Goal: Task Accomplishment & Management: Manage account settings

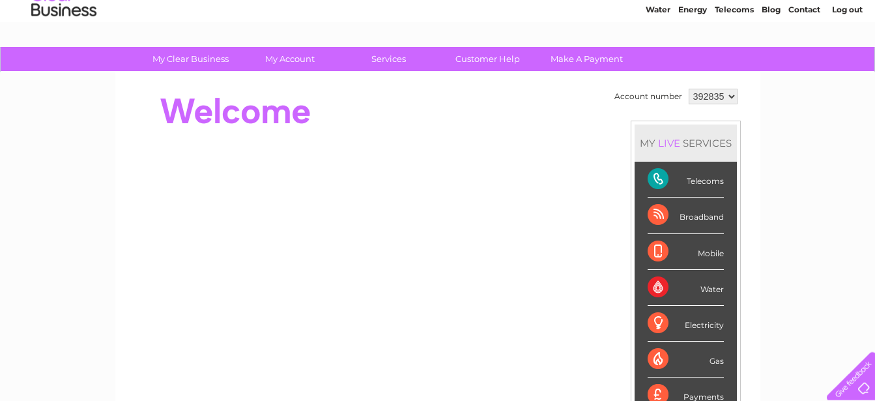
scroll to position [89, 0]
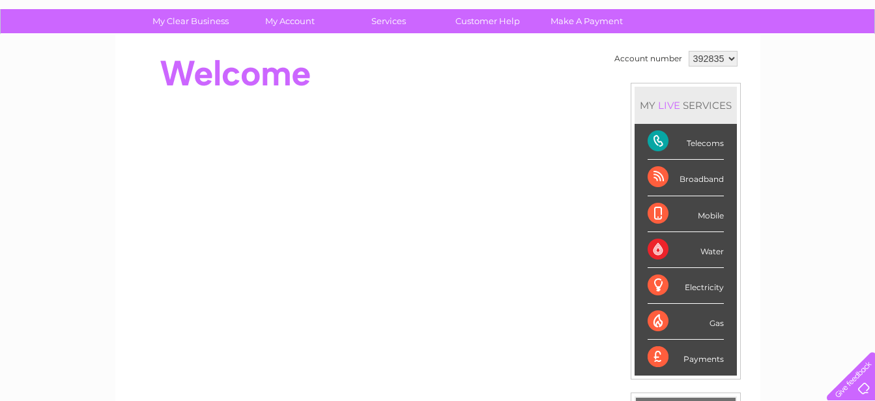
click at [693, 144] on div "Telecoms" at bounding box center [686, 142] width 76 height 36
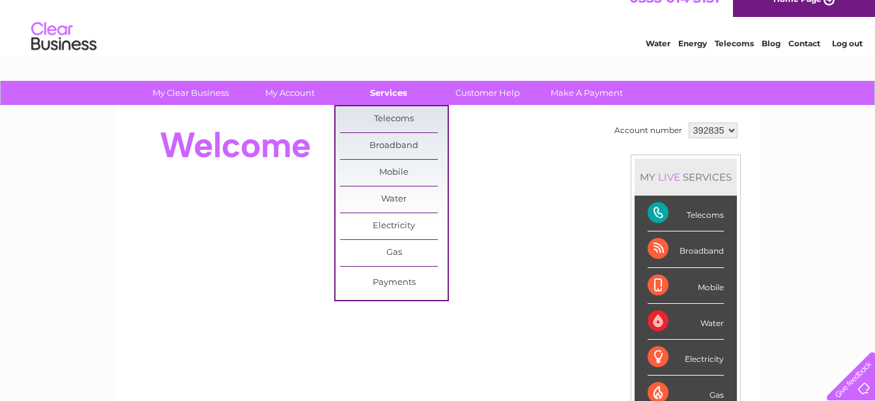
scroll to position [0, 0]
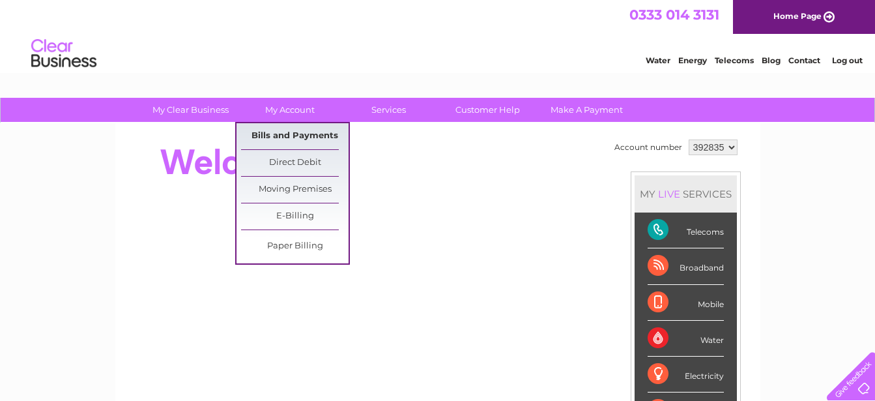
click at [326, 139] on link "Bills and Payments" at bounding box center [295, 136] width 108 height 26
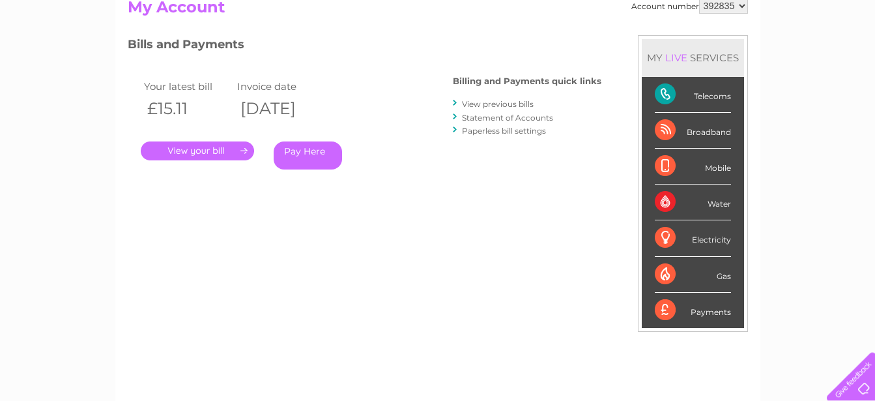
scroll to position [177, 0]
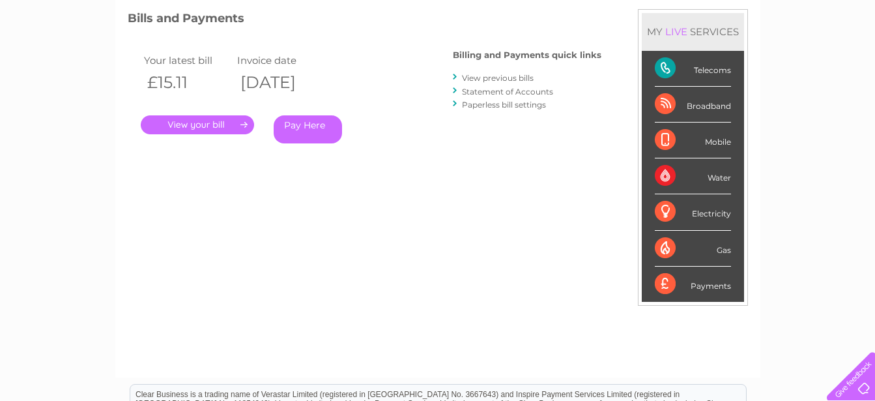
click at [214, 125] on link "." at bounding box center [197, 124] width 113 height 19
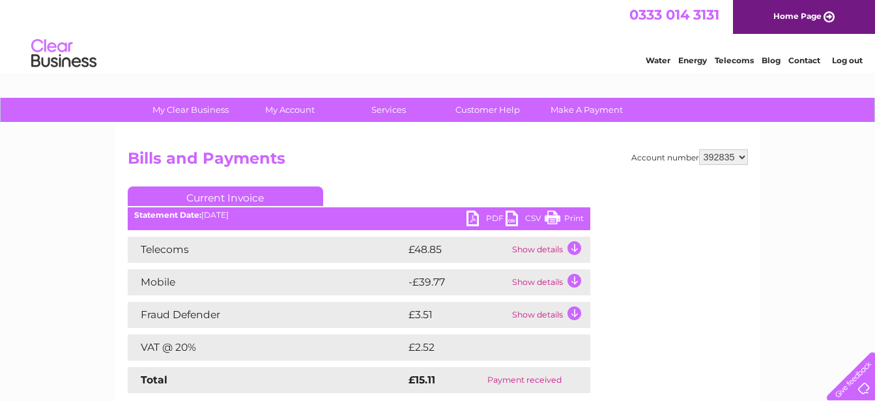
click at [519, 317] on td "Show details" at bounding box center [549, 315] width 81 height 26
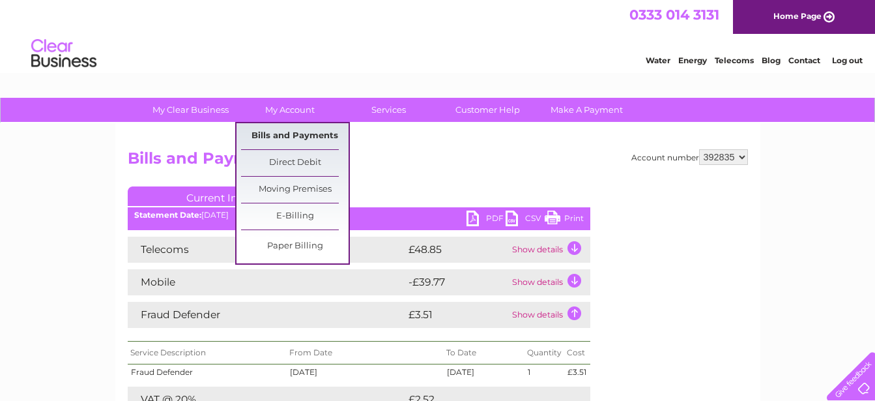
click at [299, 132] on link "Bills and Payments" at bounding box center [295, 136] width 108 height 26
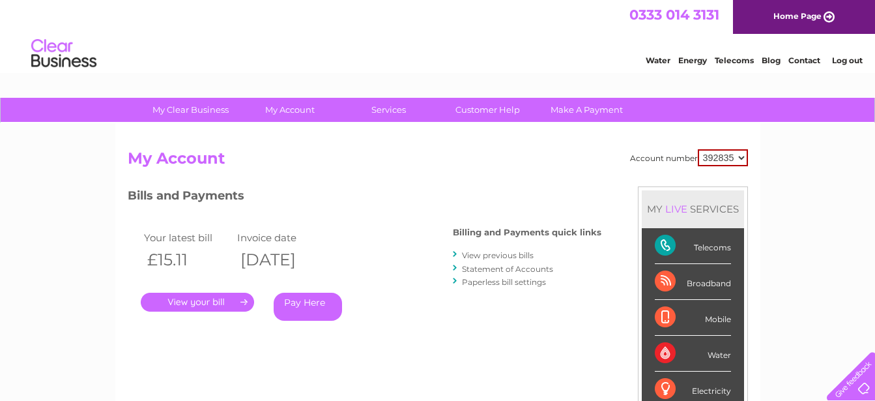
click at [488, 255] on link "View previous bills" at bounding box center [498, 255] width 72 height 10
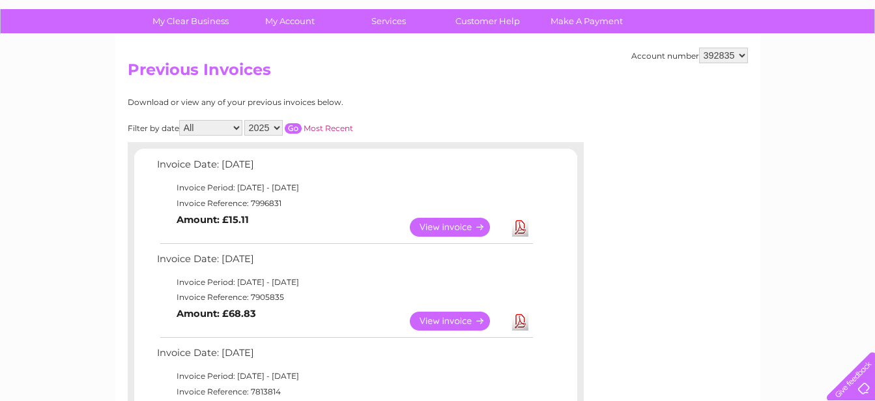
click at [441, 320] on link "View" at bounding box center [458, 321] width 96 height 19
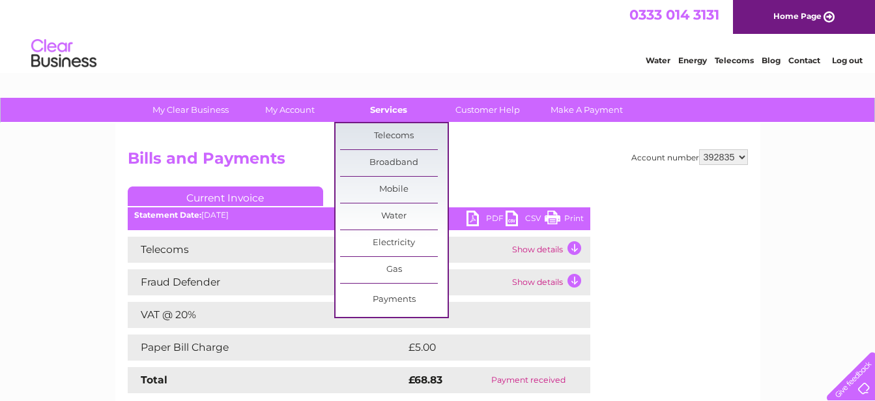
click at [382, 111] on link "Services" at bounding box center [389, 110] width 108 height 24
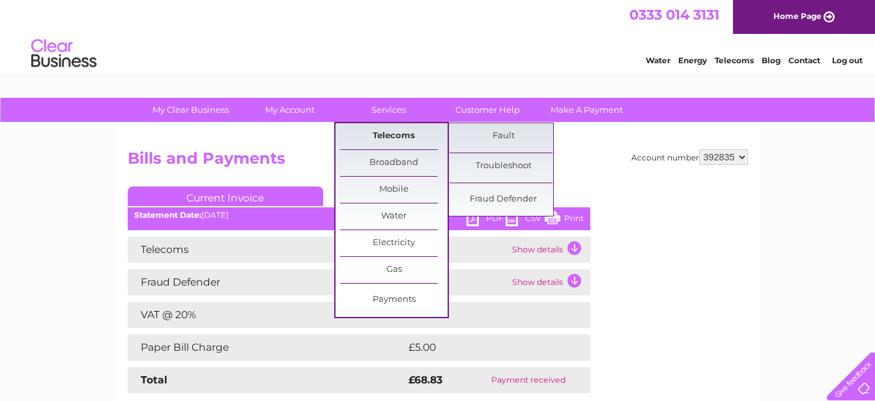
click at [383, 132] on link "Telecoms" at bounding box center [394, 136] width 108 height 26
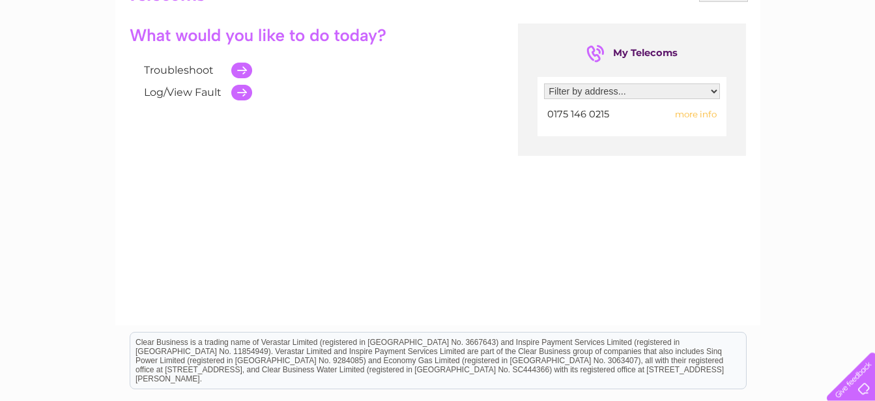
scroll to position [177, 0]
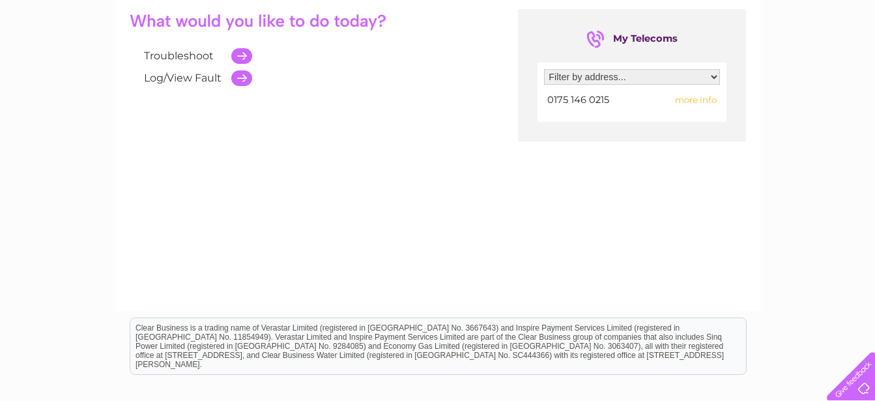
click at [690, 98] on span "more info" at bounding box center [696, 100] width 42 height 10
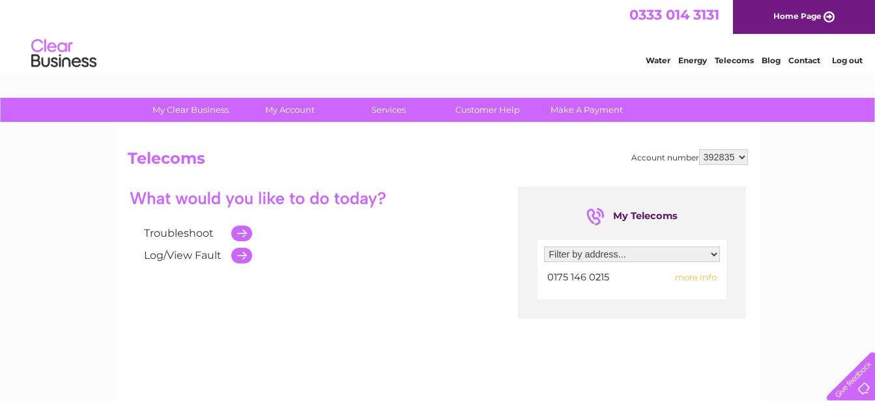
click at [692, 280] on span "more info" at bounding box center [696, 277] width 42 height 10
select select "1426313"
click option "Newgate Foot Farm, Saltersgate, Pickering, North Yorkshire, YO18 7NR" at bounding box center [0, 0] width 0 height 0
click at [695, 280] on span "more info" at bounding box center [696, 277] width 42 height 10
